Goal: Task Accomplishment & Management: Use online tool/utility

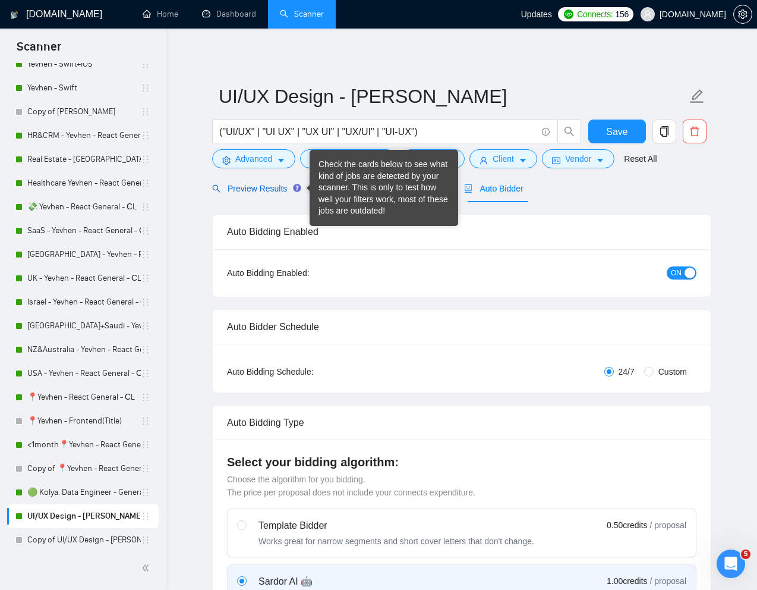
click at [260, 187] on span "Preview Results" at bounding box center [255, 189] width 86 height 10
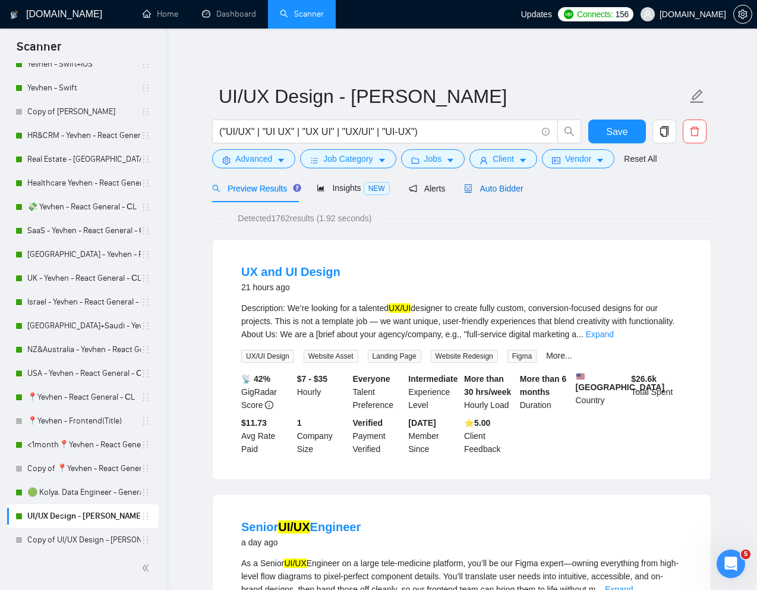
click at [500, 193] on span "Auto Bidder" at bounding box center [493, 189] width 59 height 10
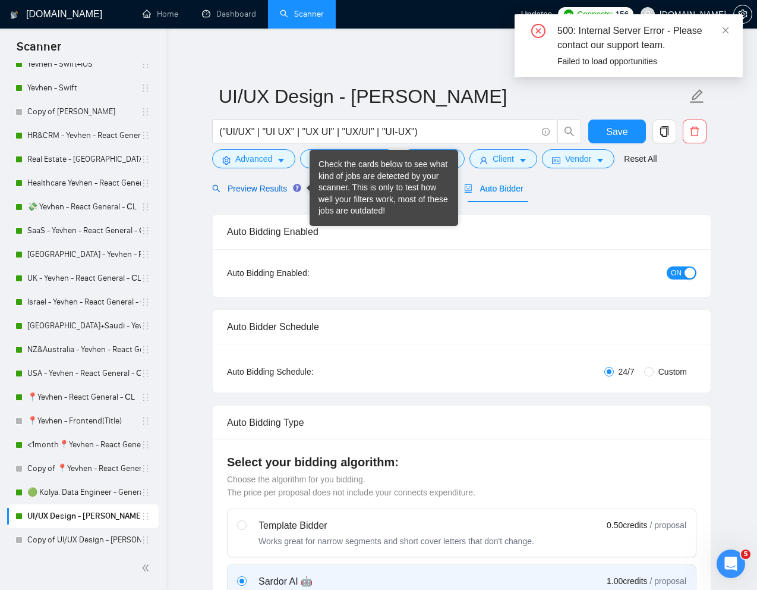
click at [264, 192] on span "Preview Results" at bounding box center [255, 189] width 86 height 10
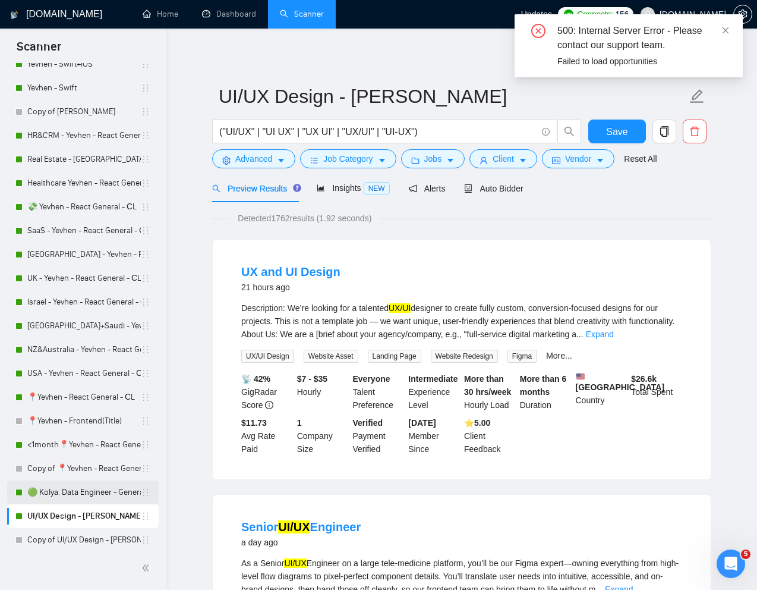
click at [76, 490] on link "🟢 Kolya. Data Engineer - General" at bounding box center [84, 492] width 114 height 24
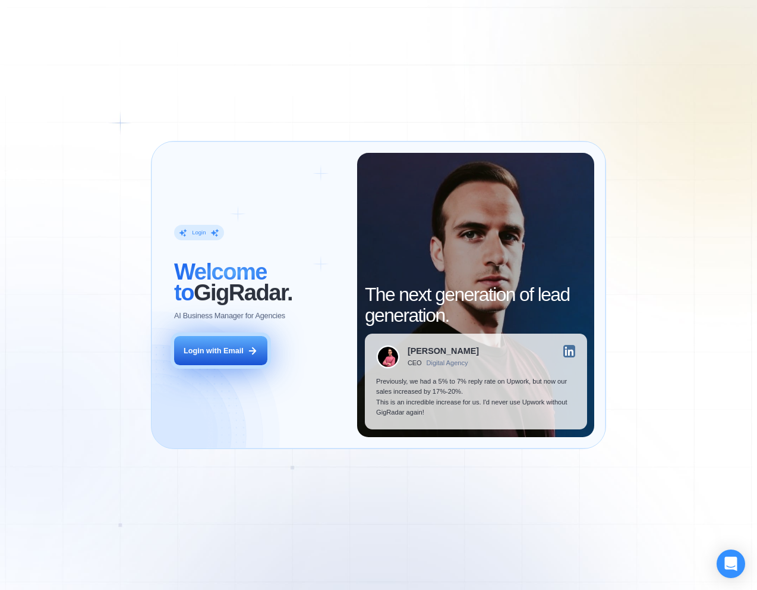
click at [218, 349] on div "Login with Email" at bounding box center [214, 350] width 60 height 11
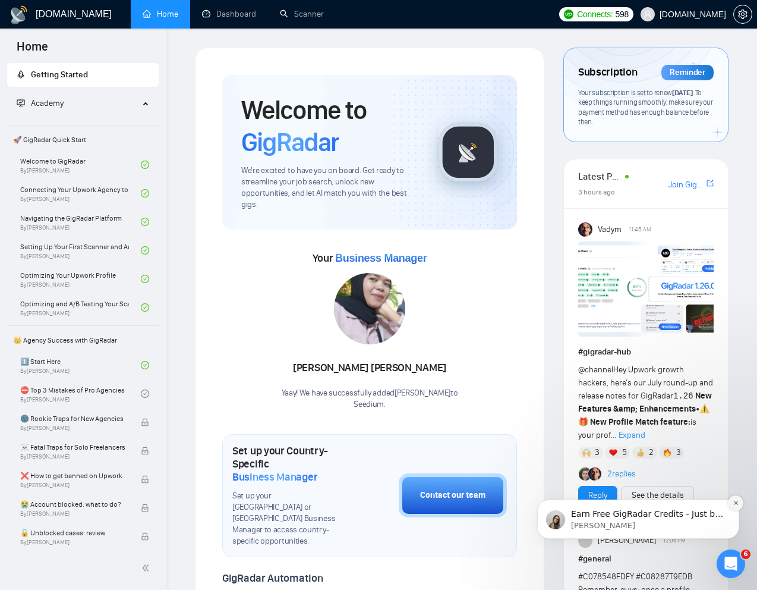
click at [735, 501] on icon "Dismiss notification" at bounding box center [736, 502] width 7 height 7
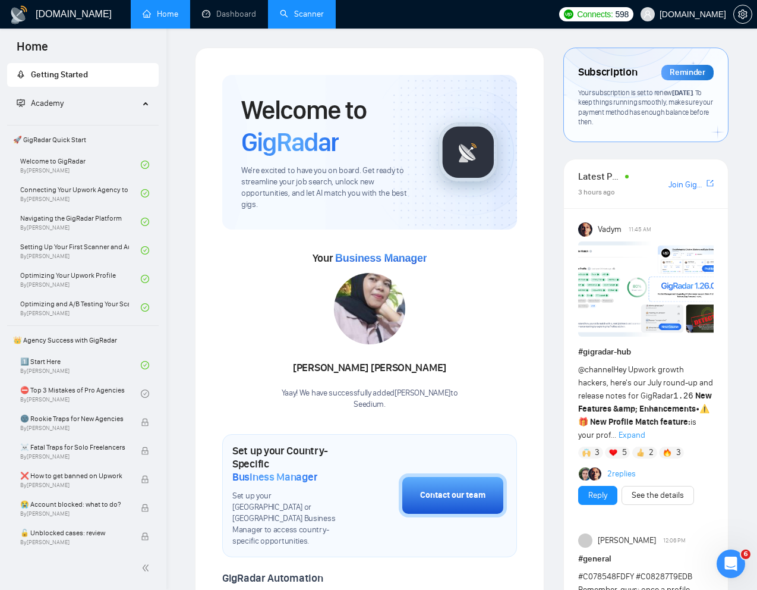
click at [317, 19] on link "Scanner" at bounding box center [302, 14] width 44 height 10
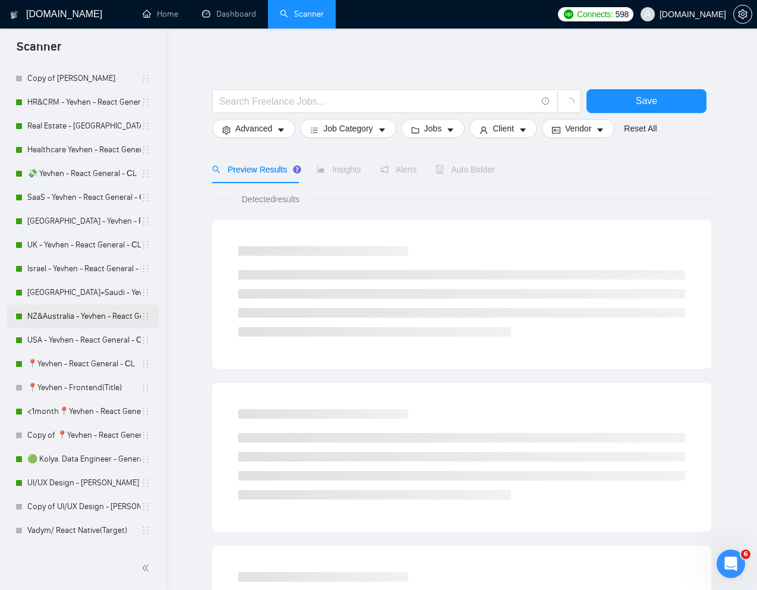
scroll to position [102, 0]
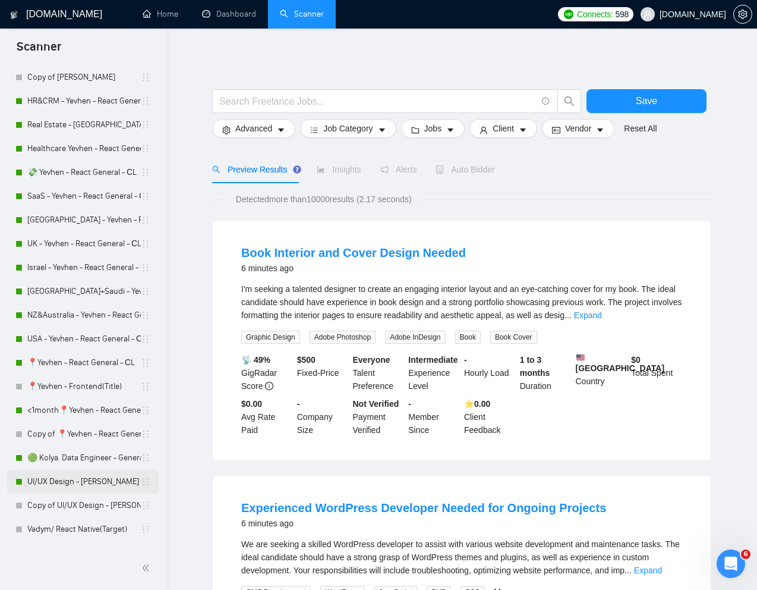
click at [57, 481] on link "UI/UX Design - Mariana Derevianko" at bounding box center [84, 481] width 114 height 24
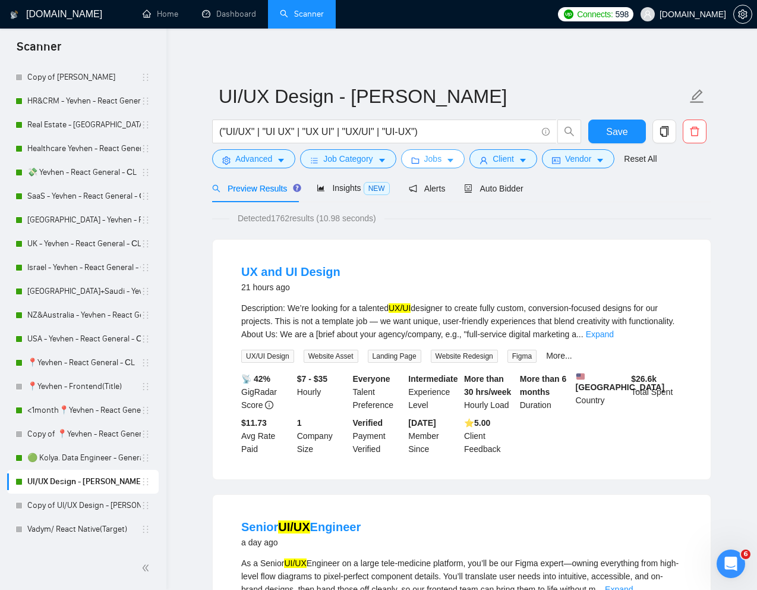
click at [440, 158] on span "Jobs" at bounding box center [433, 158] width 18 height 13
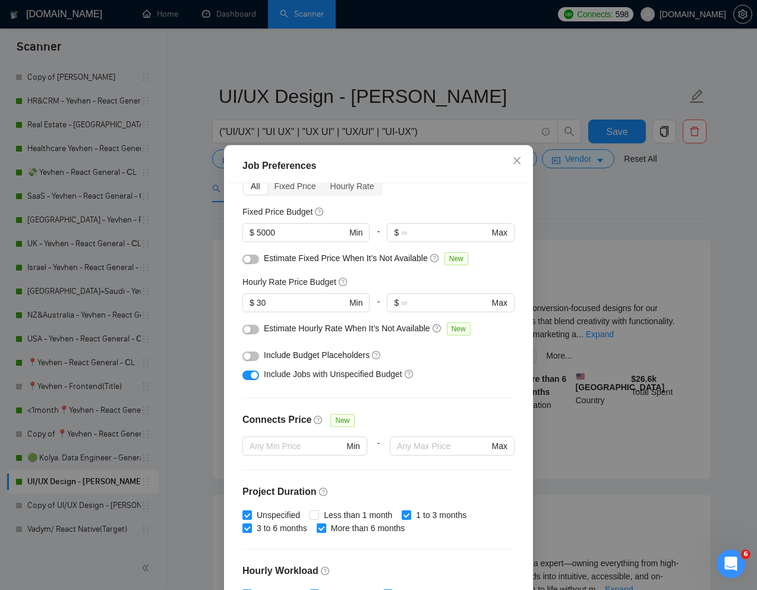
scroll to position [95, 0]
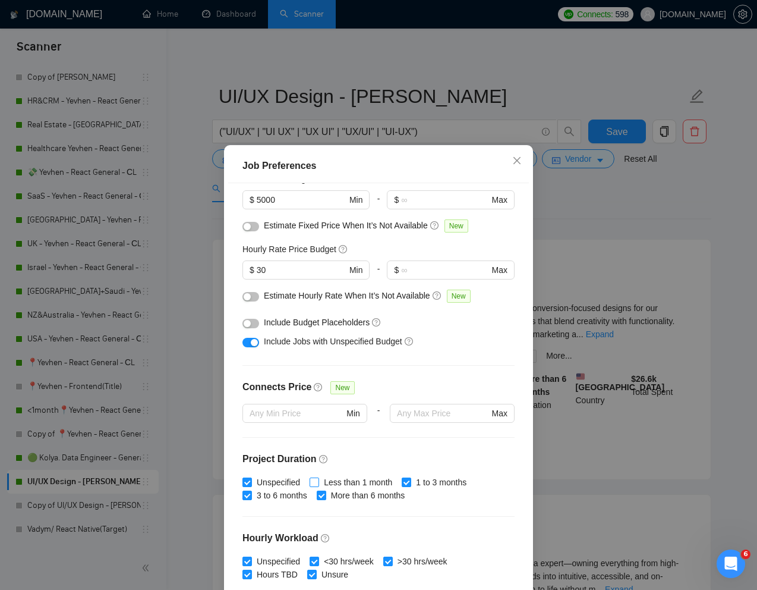
click at [318, 481] on input "Less than 1 month" at bounding box center [314, 481] width 8 height 8
checkbox input "true"
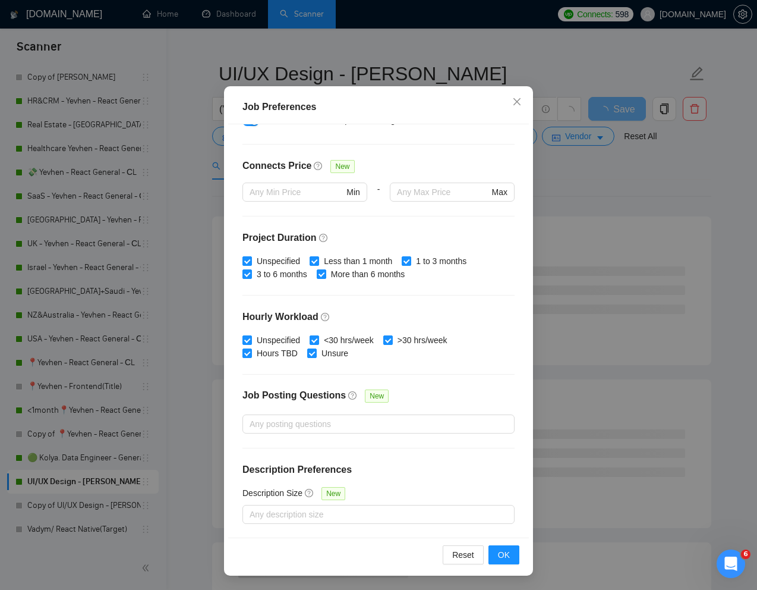
scroll to position [26, 0]
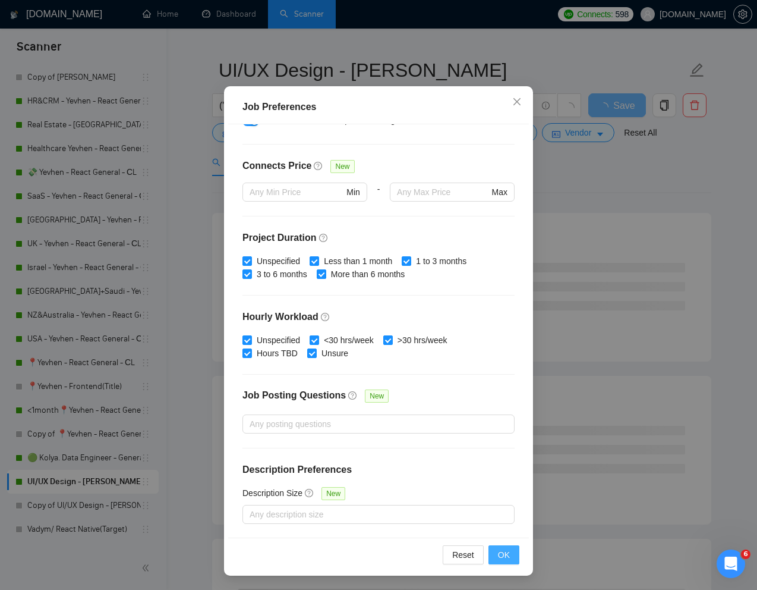
click at [496, 554] on button "OK" at bounding box center [504, 554] width 31 height 19
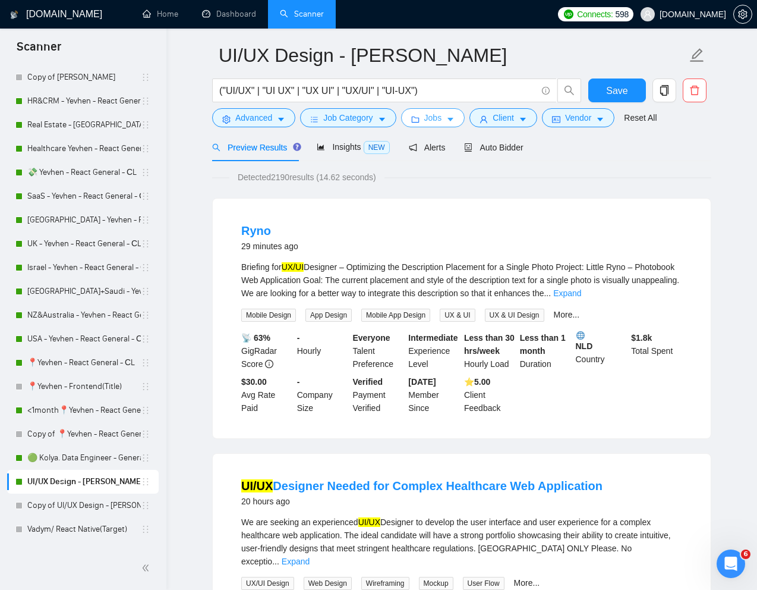
scroll to position [45, 0]
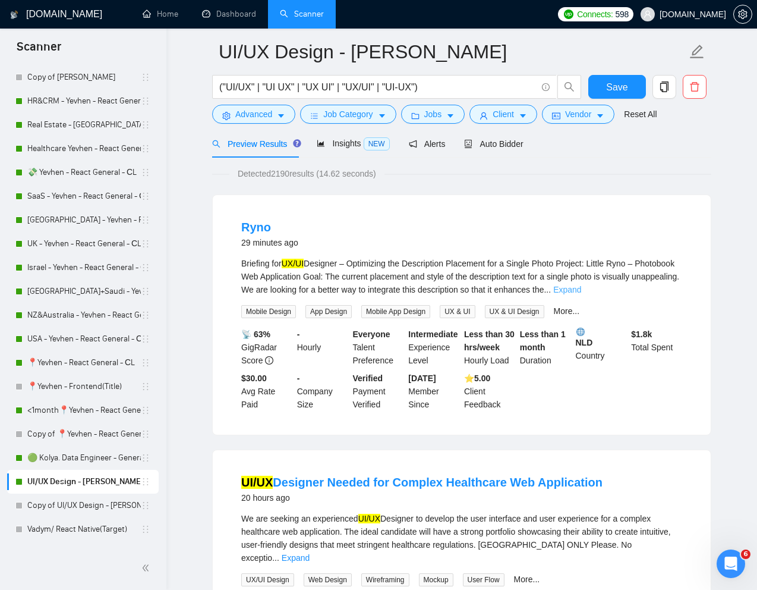
click at [581, 289] on link "Expand" at bounding box center [567, 290] width 28 height 10
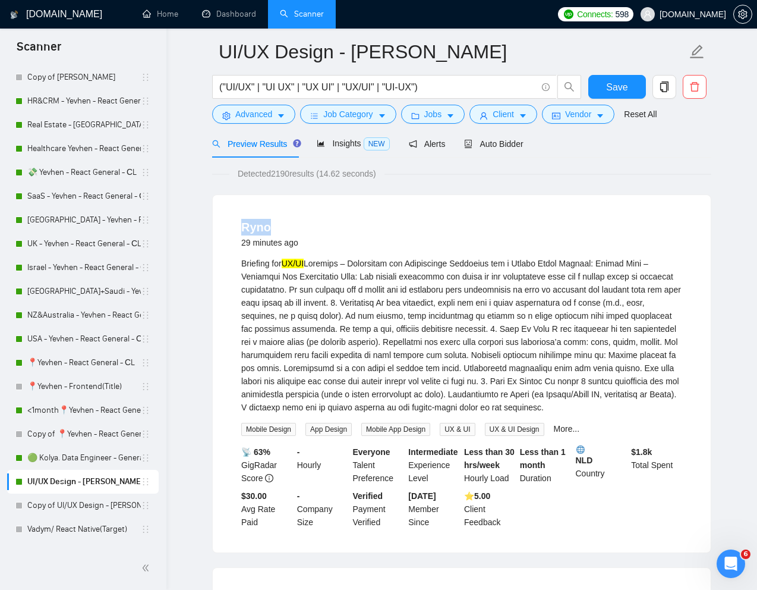
drag, startPoint x: 234, startPoint y: 224, endPoint x: 270, endPoint y: 226, distance: 36.3
click at [270, 226] on li "Ryno 29 minutes ago Briefing for UX/UI Mobile Design App Design Mobile App Desi…" at bounding box center [461, 373] width 469 height 329
copy link "Ryno"
click at [251, 115] on span "Advanced" at bounding box center [253, 114] width 37 height 13
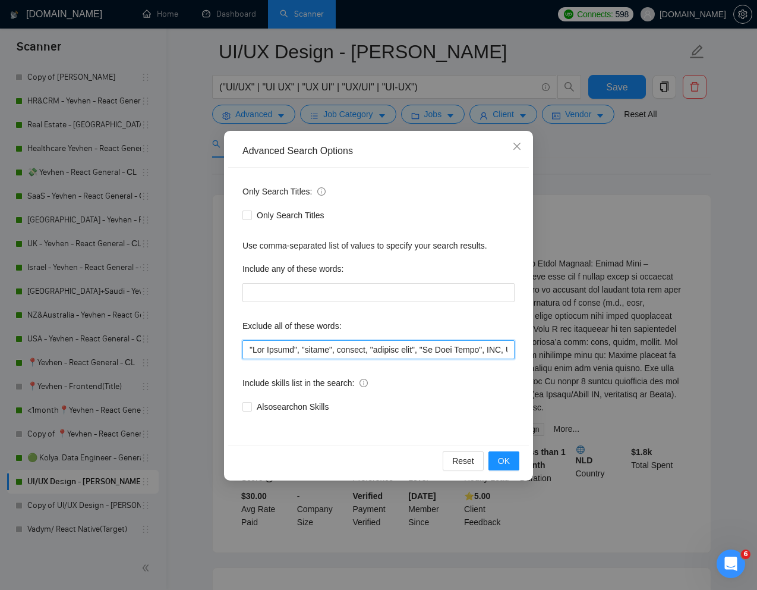
click at [244, 352] on input "text" at bounding box center [378, 349] width 272 height 19
paste input "Ryno"
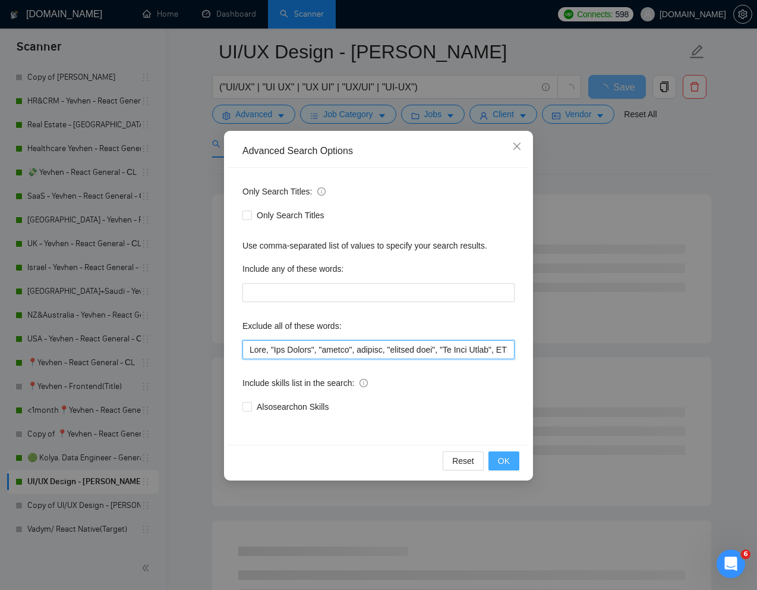
type input "Ryno, "App Review", "review", website, "product page", "Go High Level", GHL, Sa…"
click at [506, 462] on span "OK" at bounding box center [504, 460] width 12 height 13
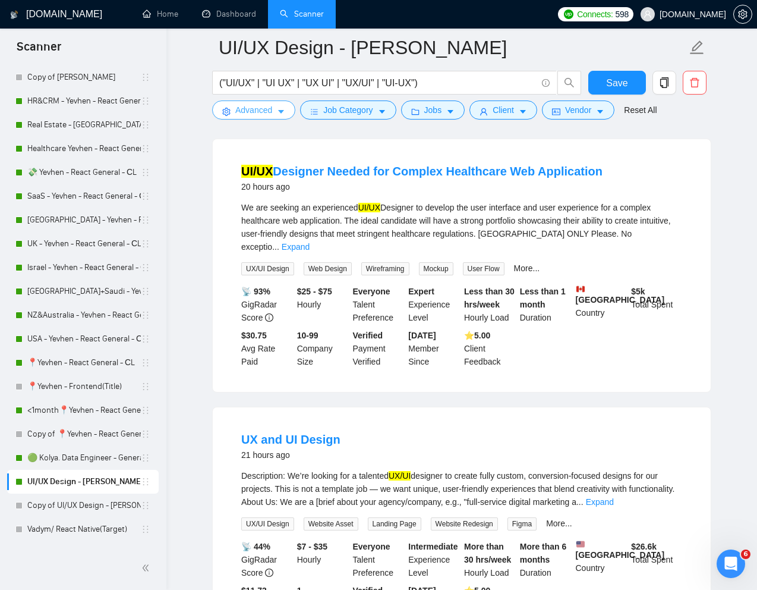
scroll to position [0, 0]
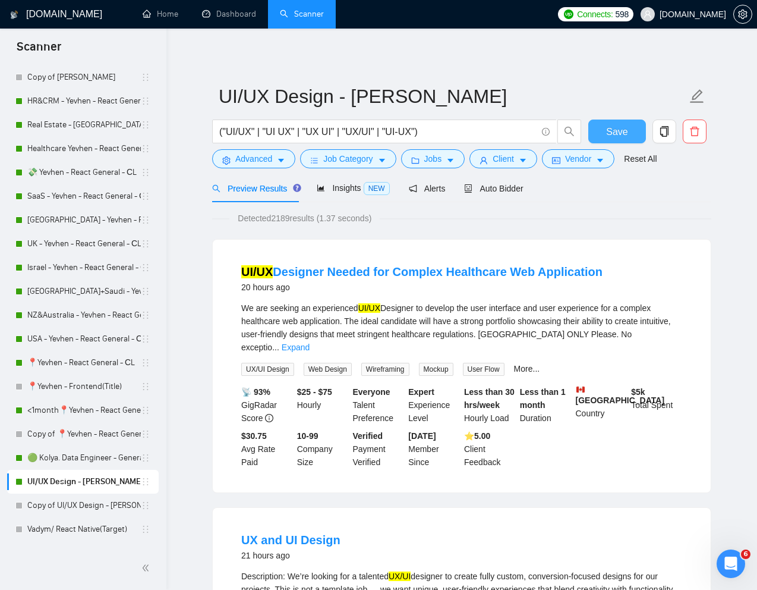
click at [620, 135] on span "Save" at bounding box center [616, 131] width 21 height 15
